Goal: Task Accomplishment & Management: Use online tool/utility

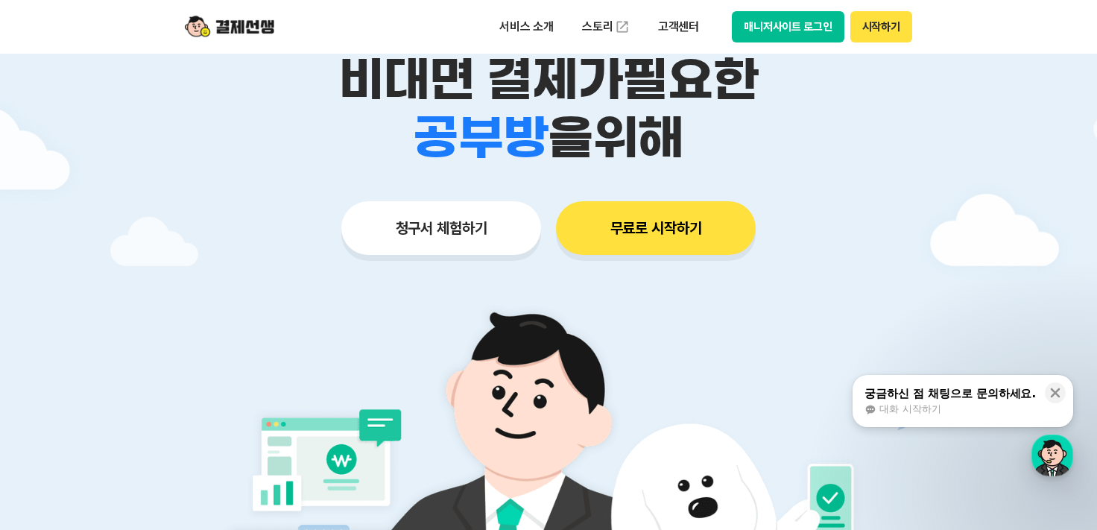
scroll to position [224, 0]
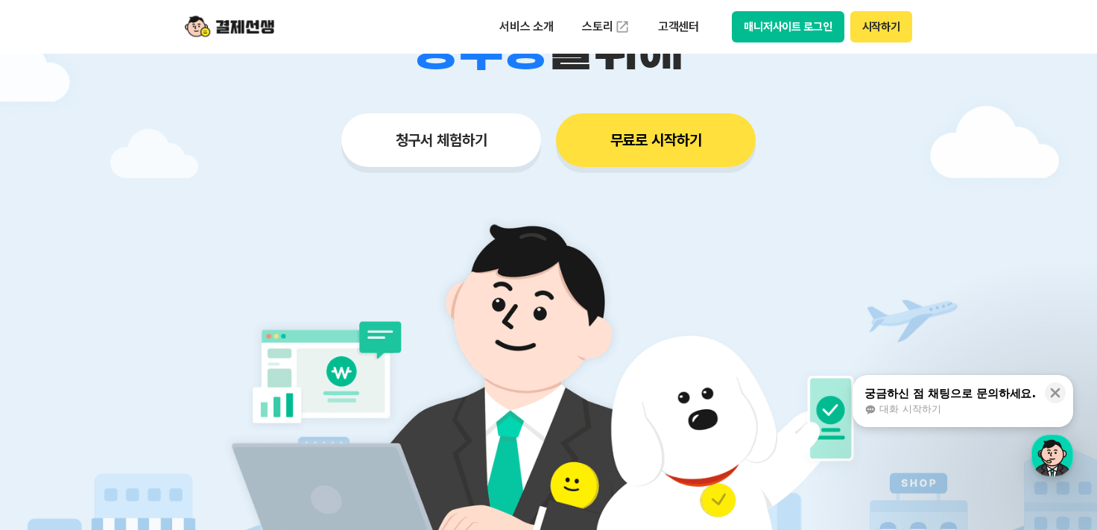
click at [437, 142] on button "청구서 체험하기" at bounding box center [441, 140] width 200 height 54
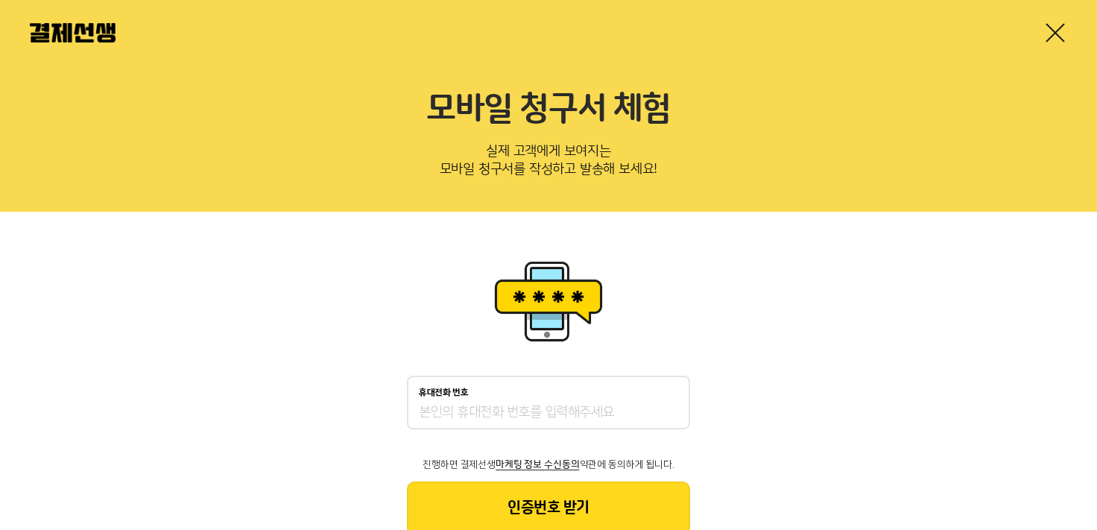
click at [1051, 35] on link at bounding box center [1055, 33] width 24 height 24
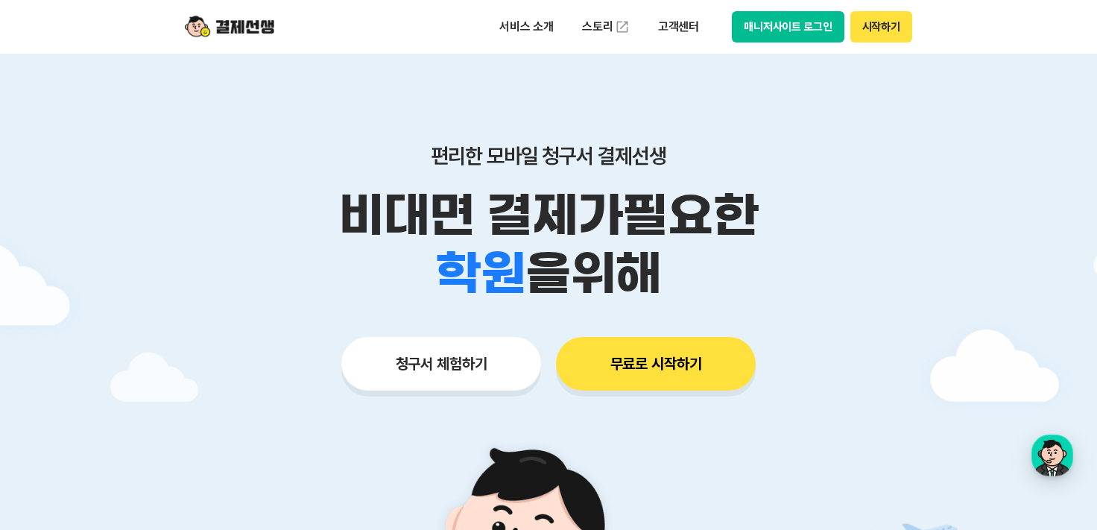
click at [781, 39] on button "매니저사이트 로그인" at bounding box center [788, 26] width 113 height 31
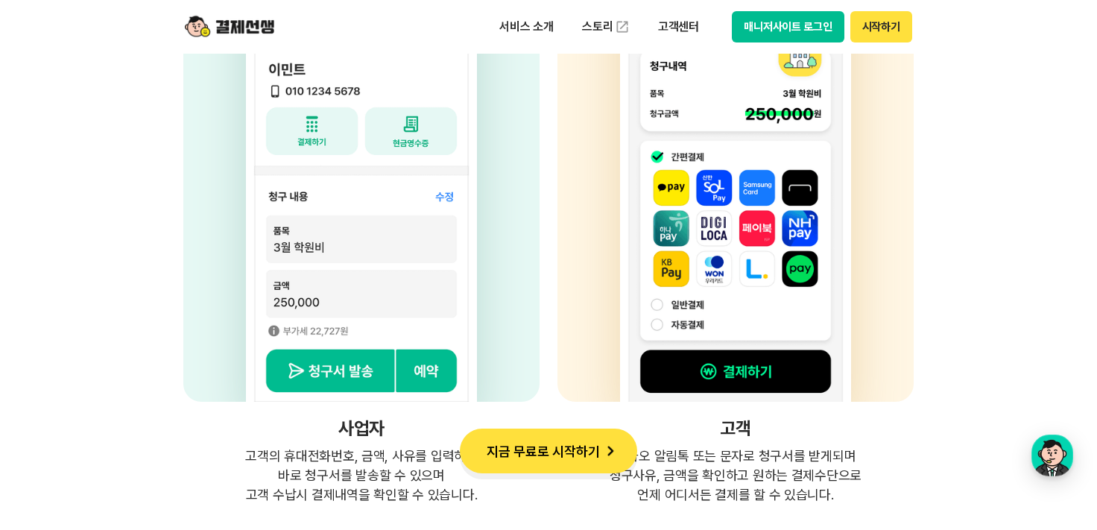
scroll to position [3875, 0]
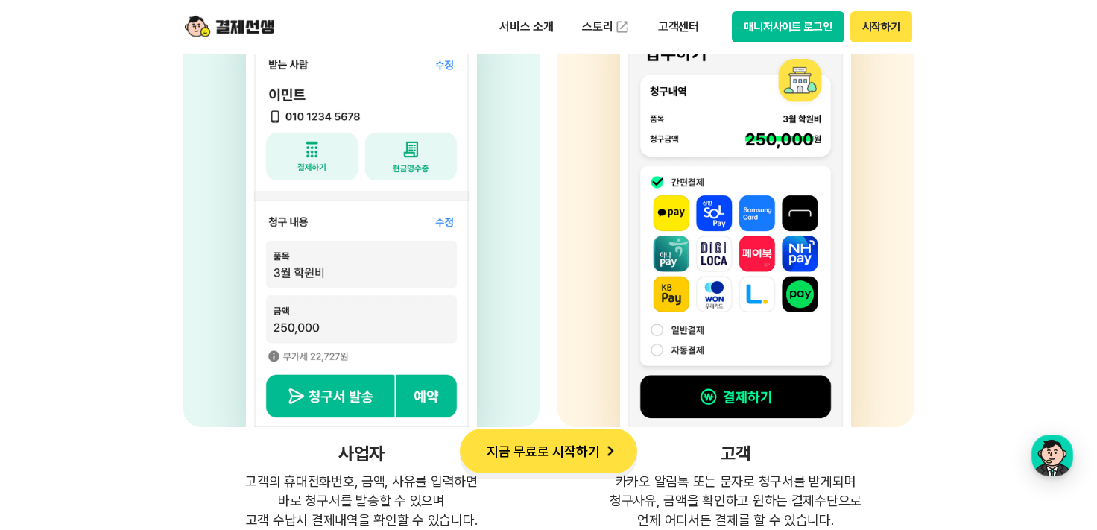
click at [732, 11] on button "매니저사이트 로그인" at bounding box center [788, 26] width 113 height 31
